Goal: Navigation & Orientation: Find specific page/section

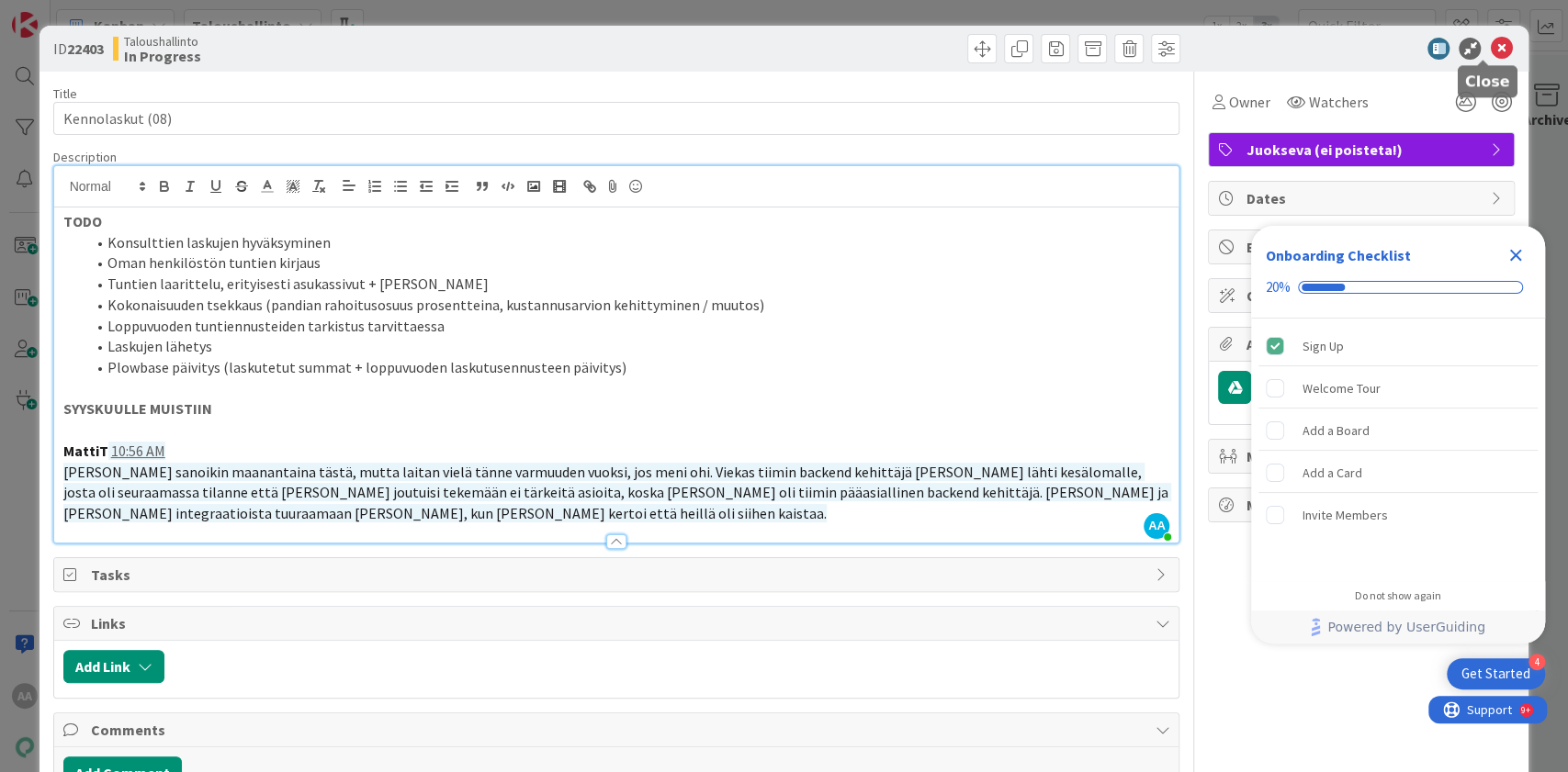
click at [1490, 46] on icon at bounding box center [1501, 48] width 22 height 22
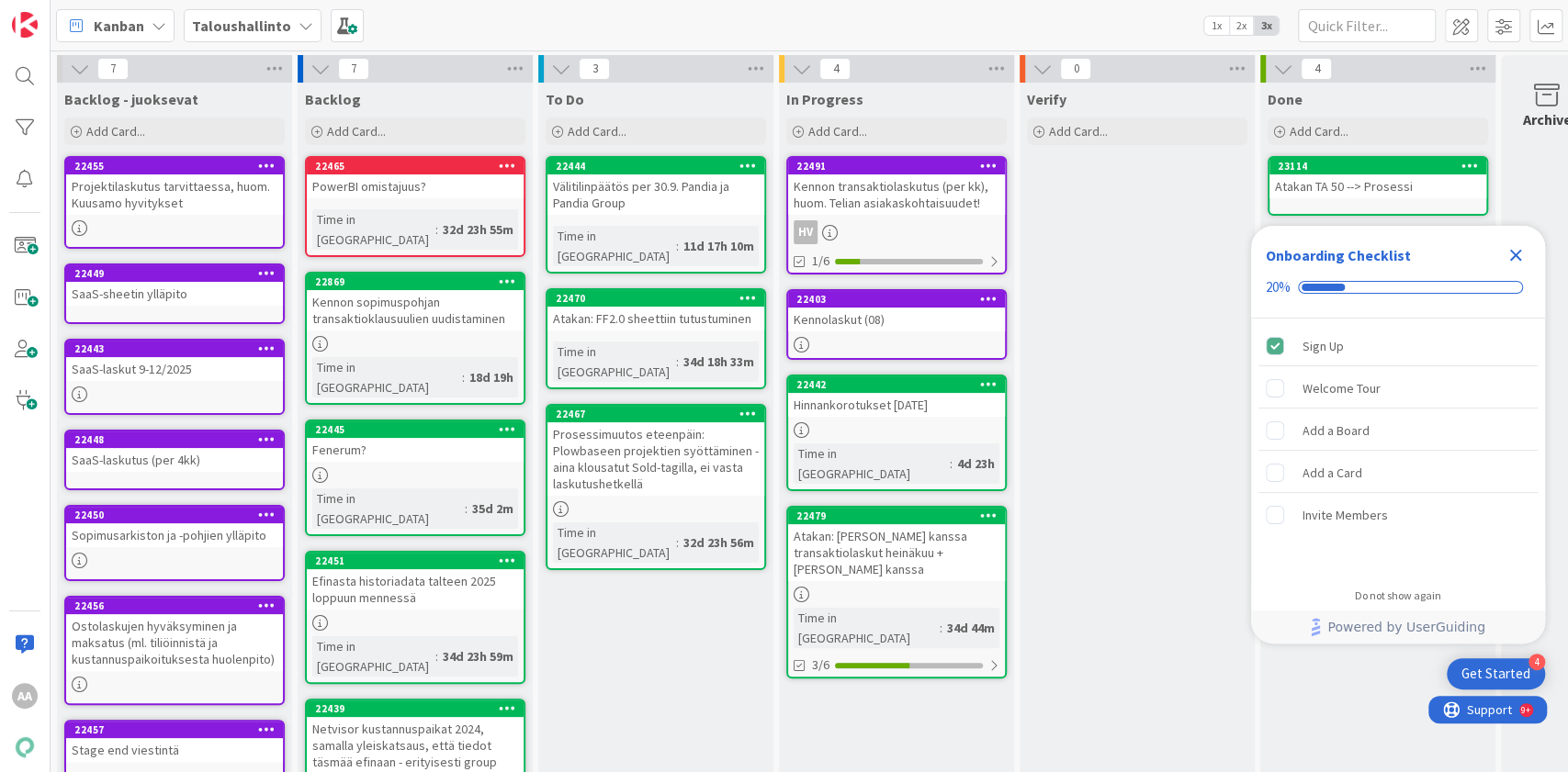
click at [286, 26] on div "Taloushallinto" at bounding box center [253, 26] width 138 height 33
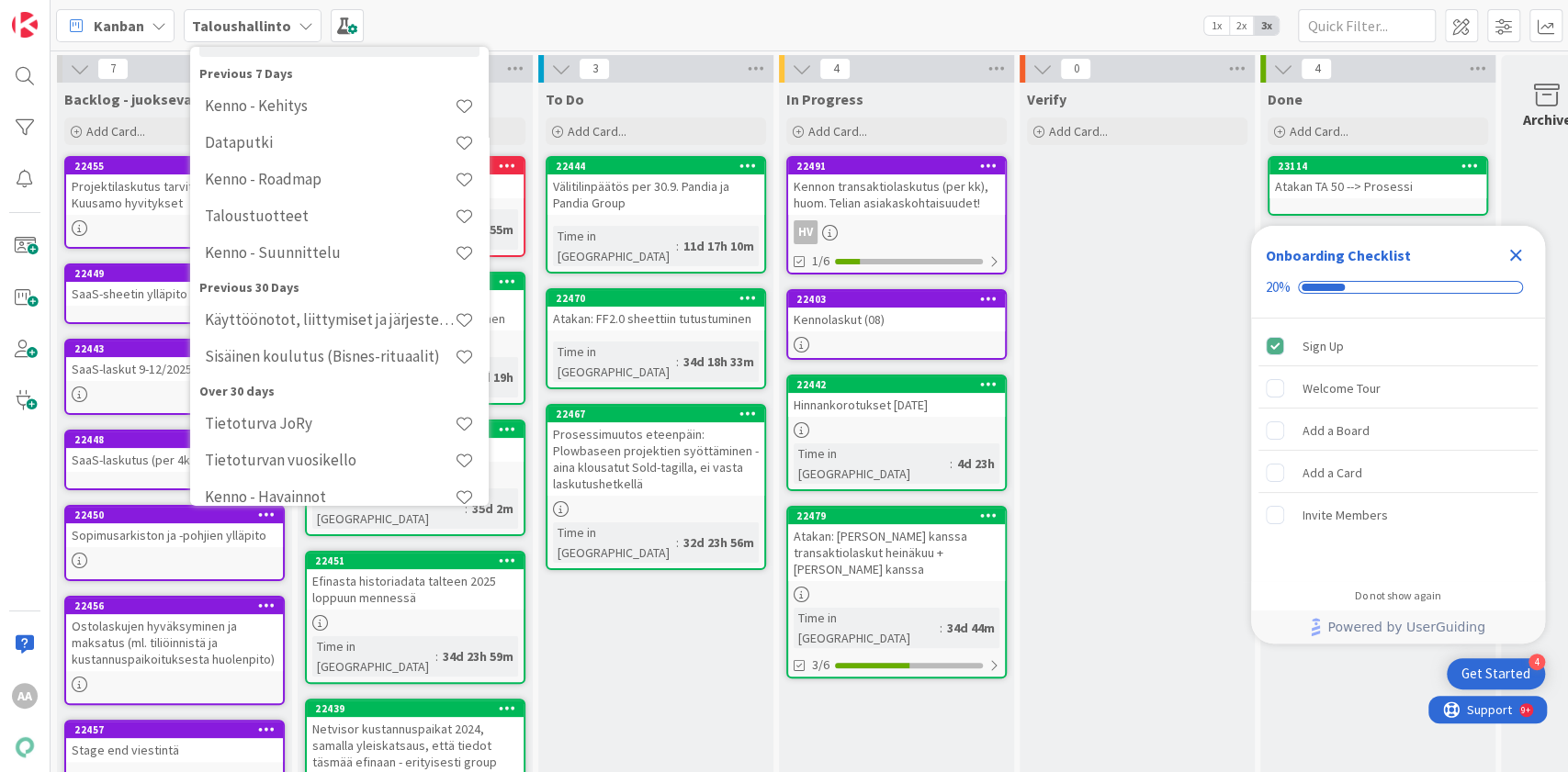
scroll to position [114, 0]
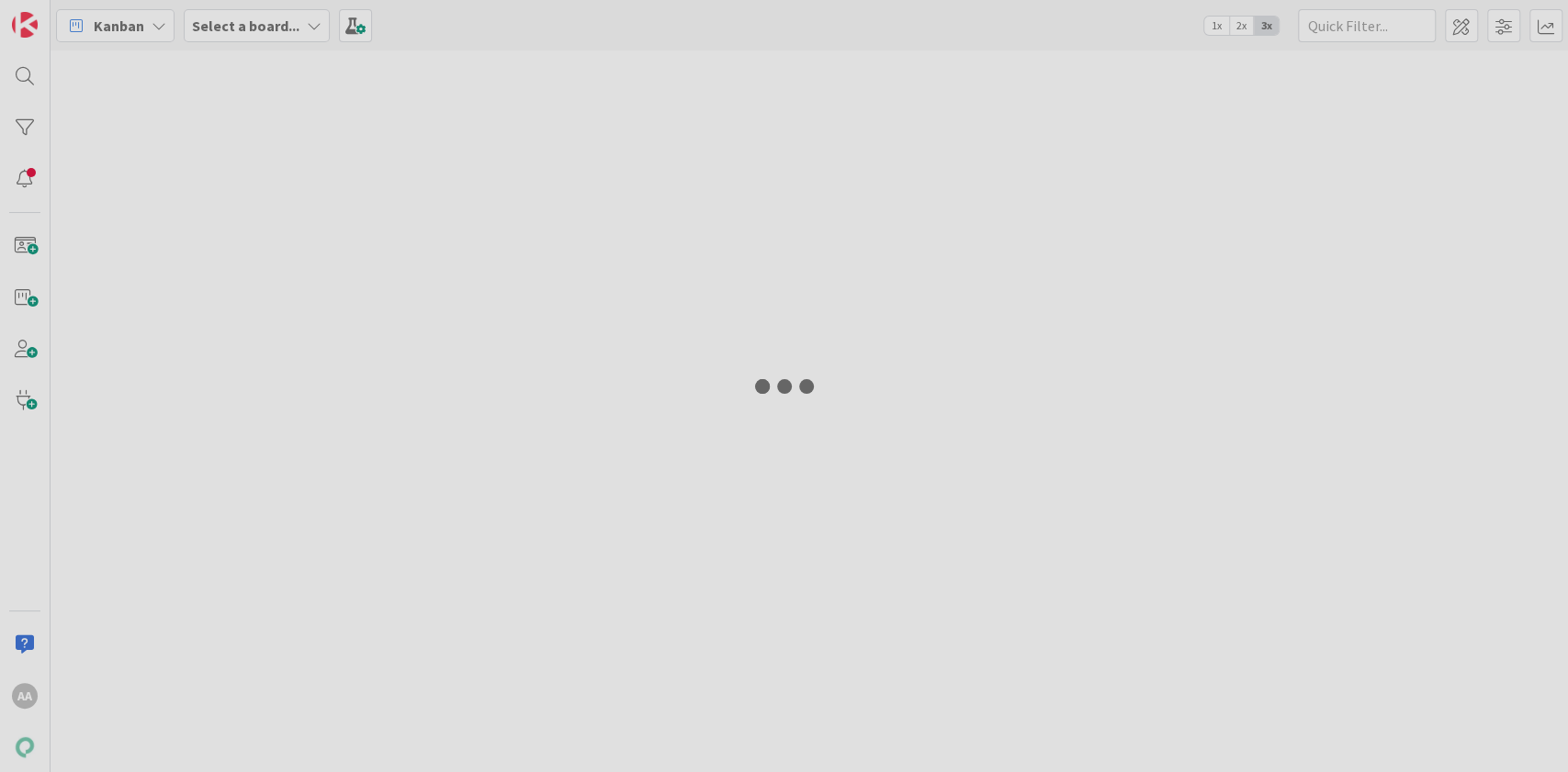
click at [272, 28] on b "Select a board..." at bounding box center [245, 26] width 107 height 19
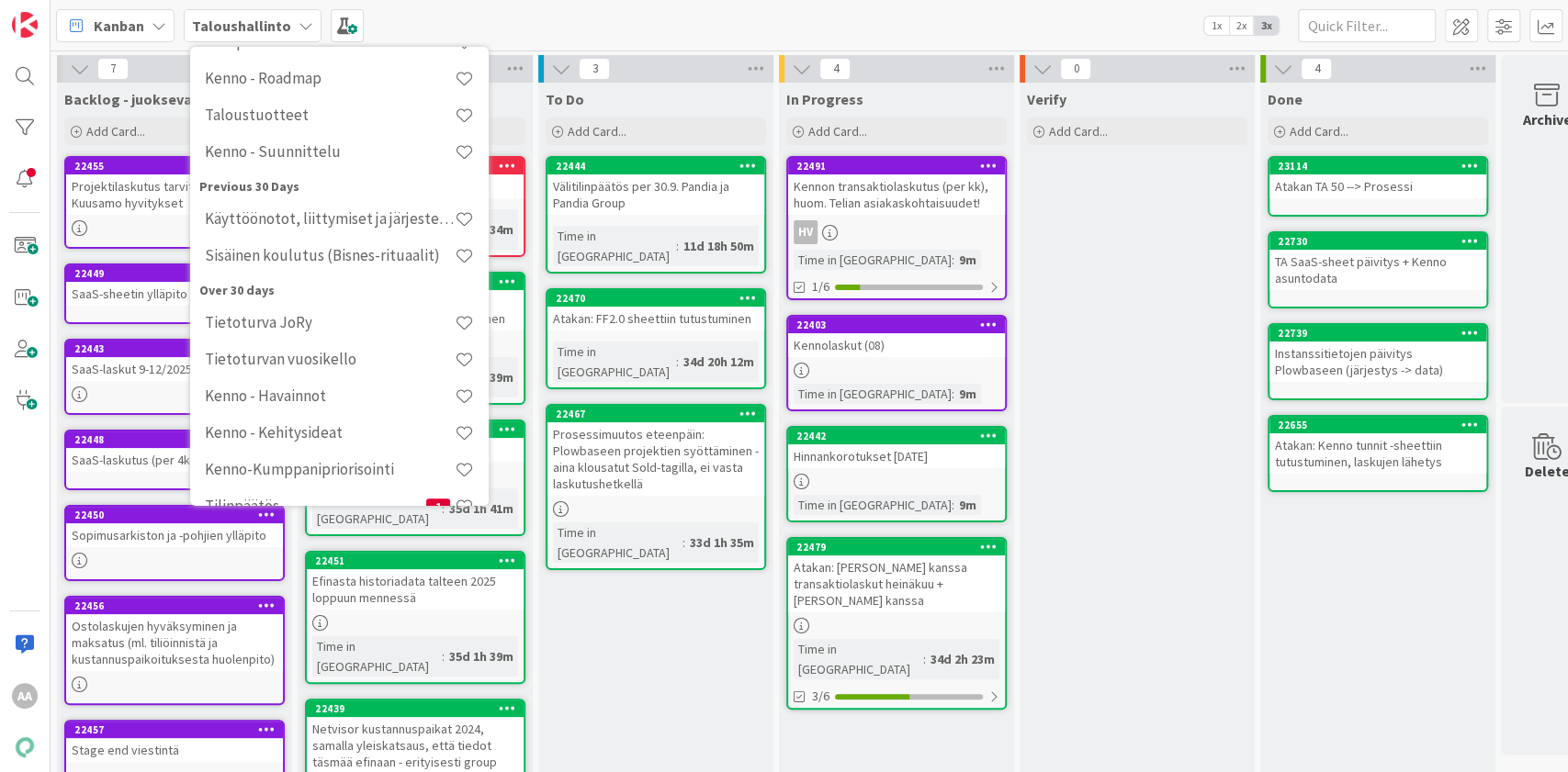
scroll to position [274, 0]
